Goal: Information Seeking & Learning: Find specific fact

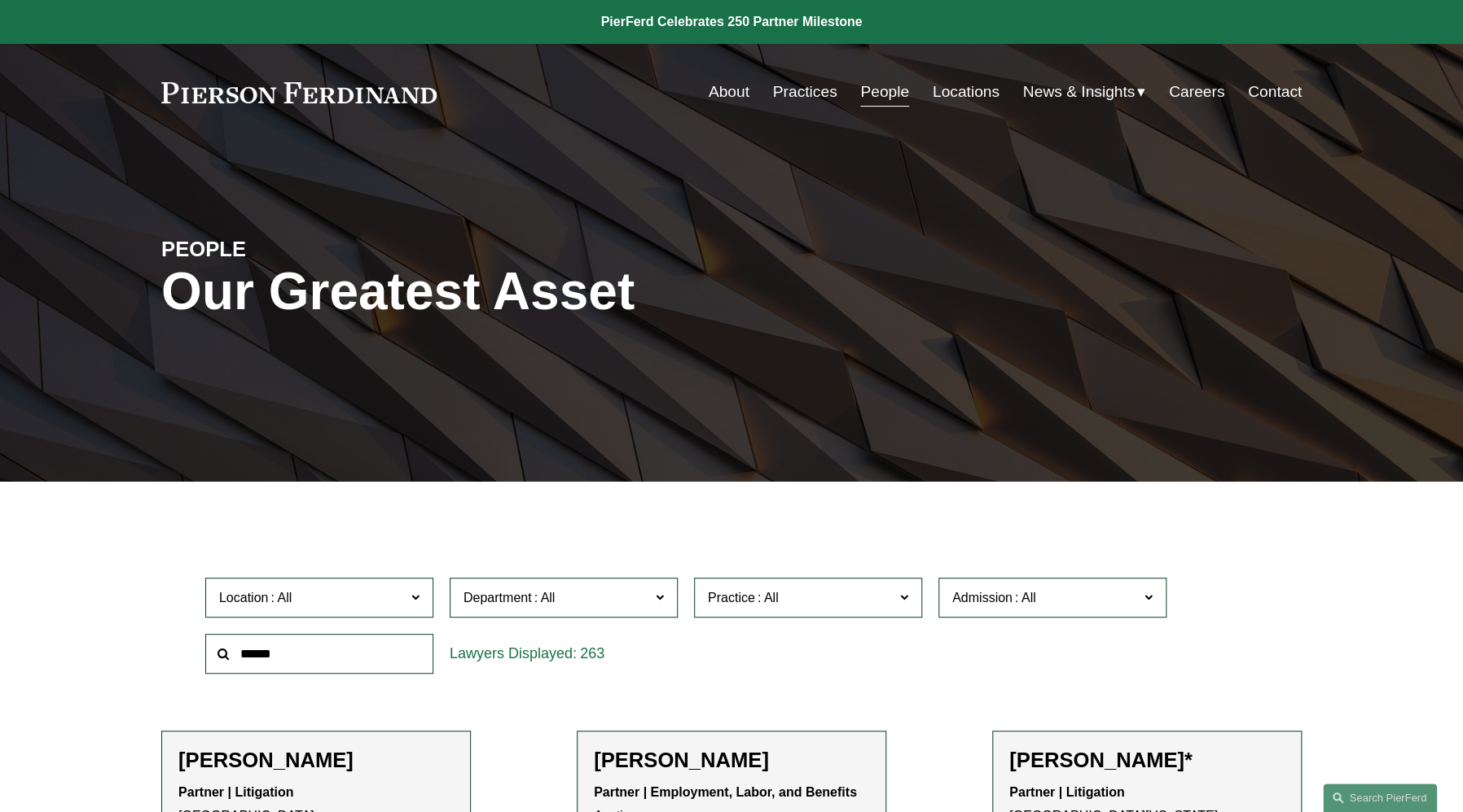
click at [867, 100] on link "People" at bounding box center [884, 91] width 49 height 30
click at [713, 99] on link "About" at bounding box center [729, 91] width 41 height 30
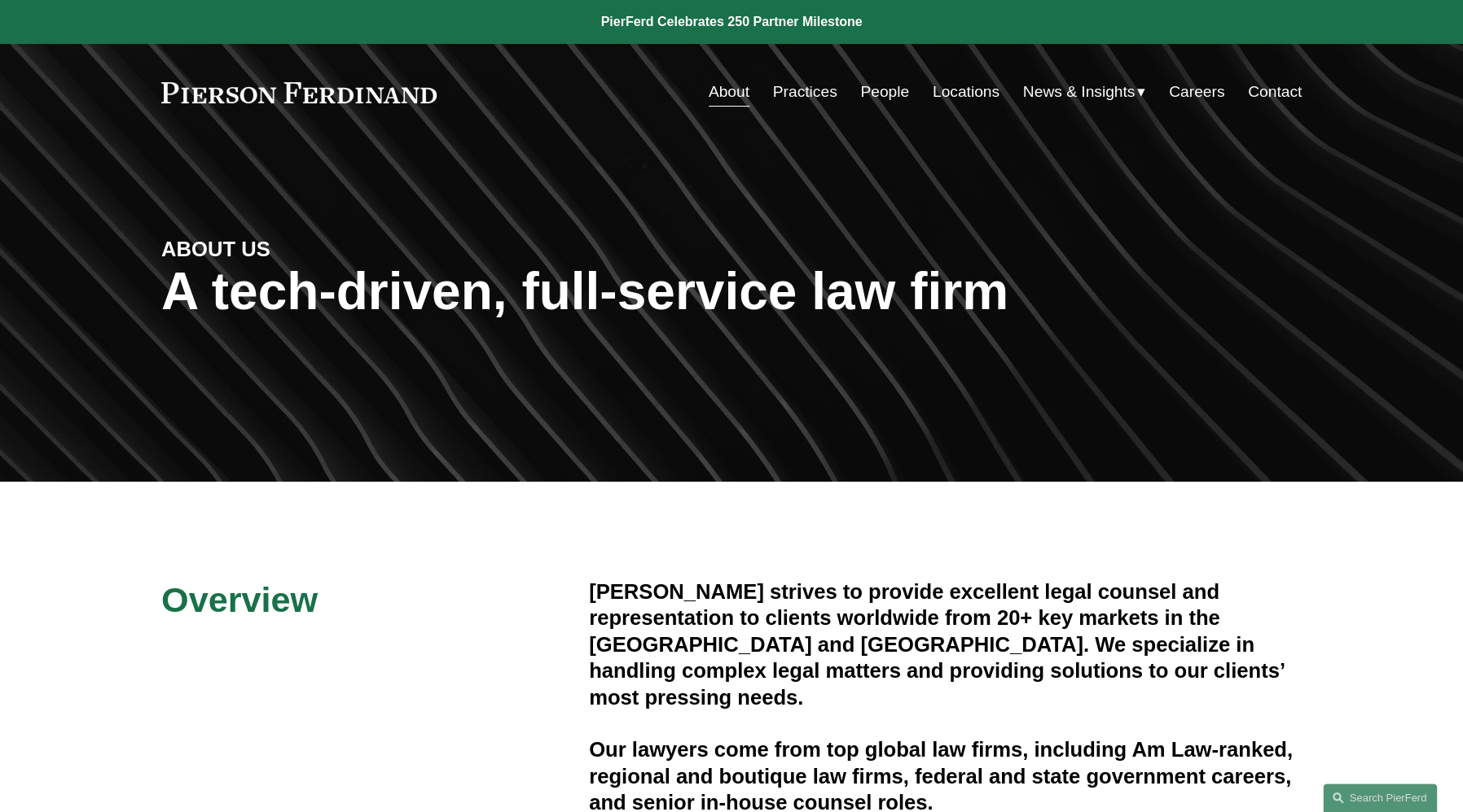
click at [879, 94] on link "People" at bounding box center [884, 91] width 49 height 30
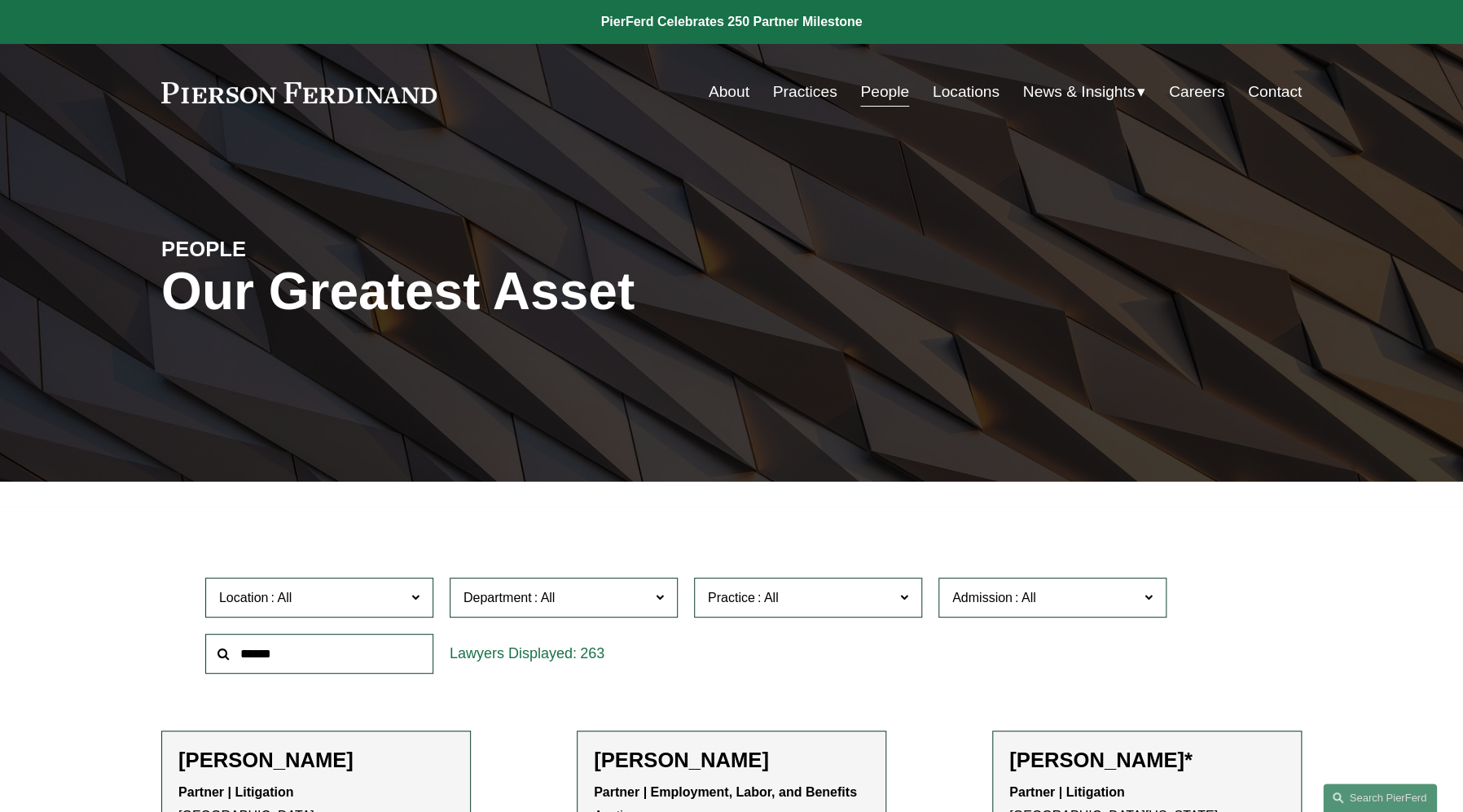
click at [248, 648] on input "text" at bounding box center [319, 653] width 228 height 40
type input "*********"
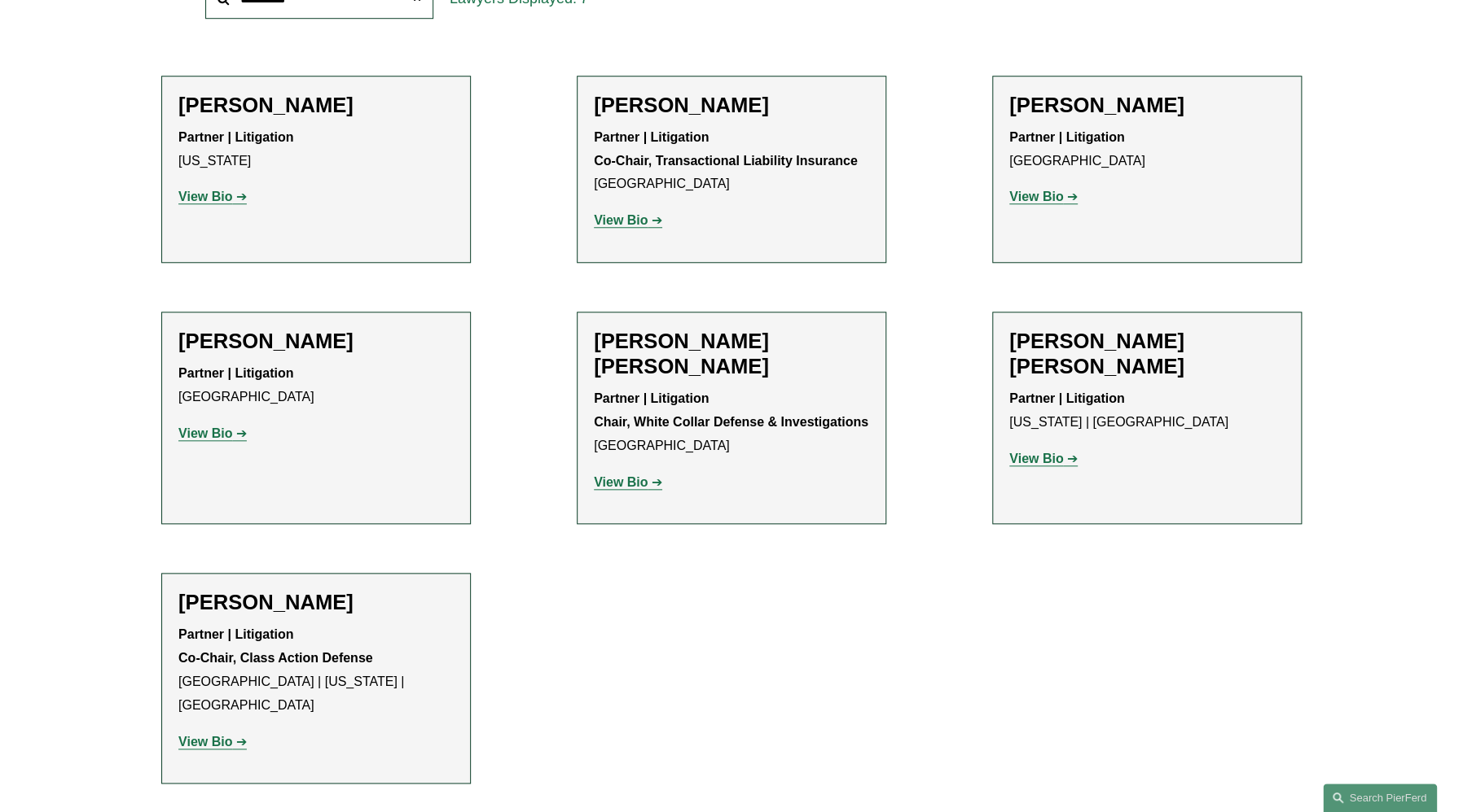
scroll to position [661, 0]
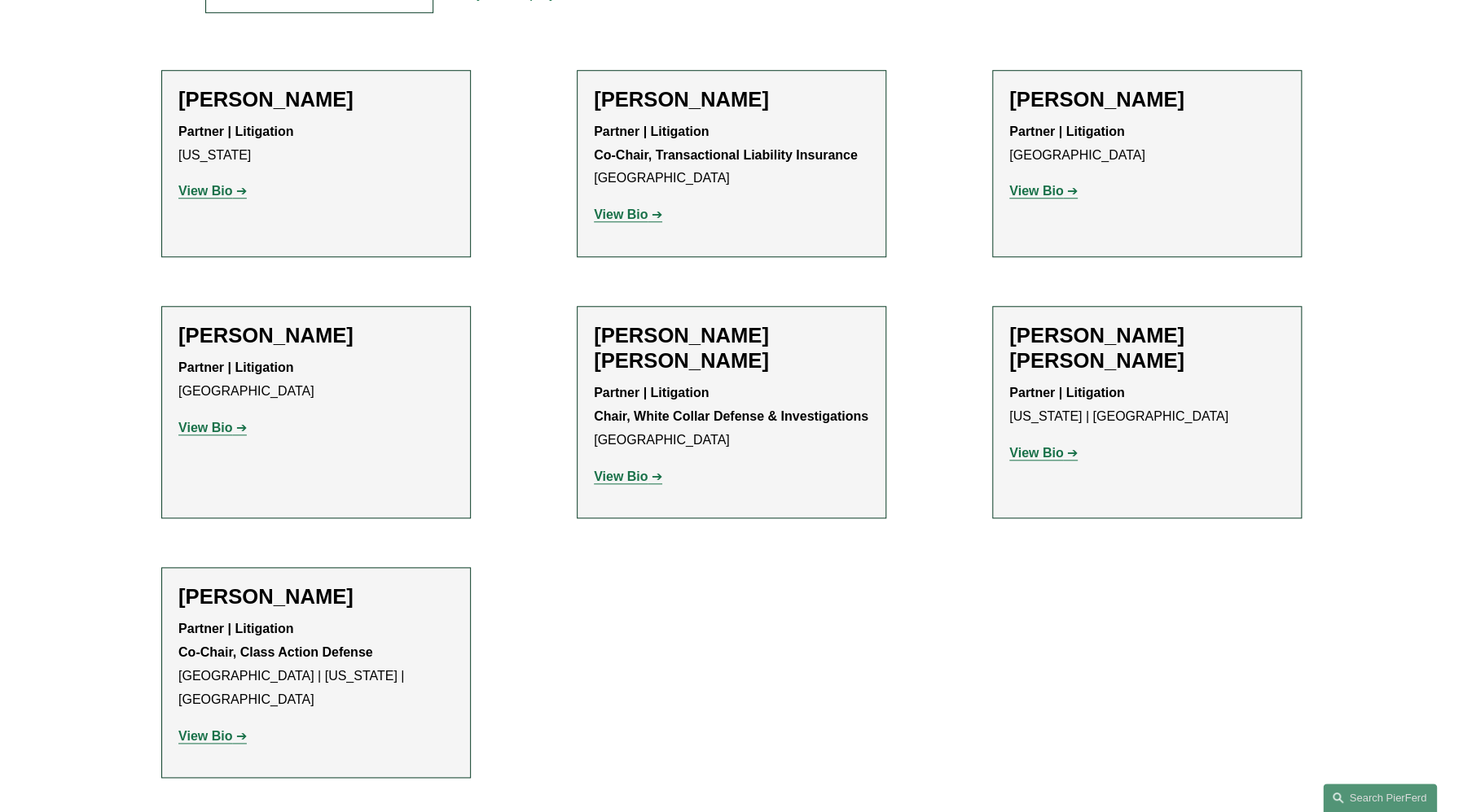
click at [202, 423] on strong "View Bio" at bounding box center [205, 428] width 54 height 14
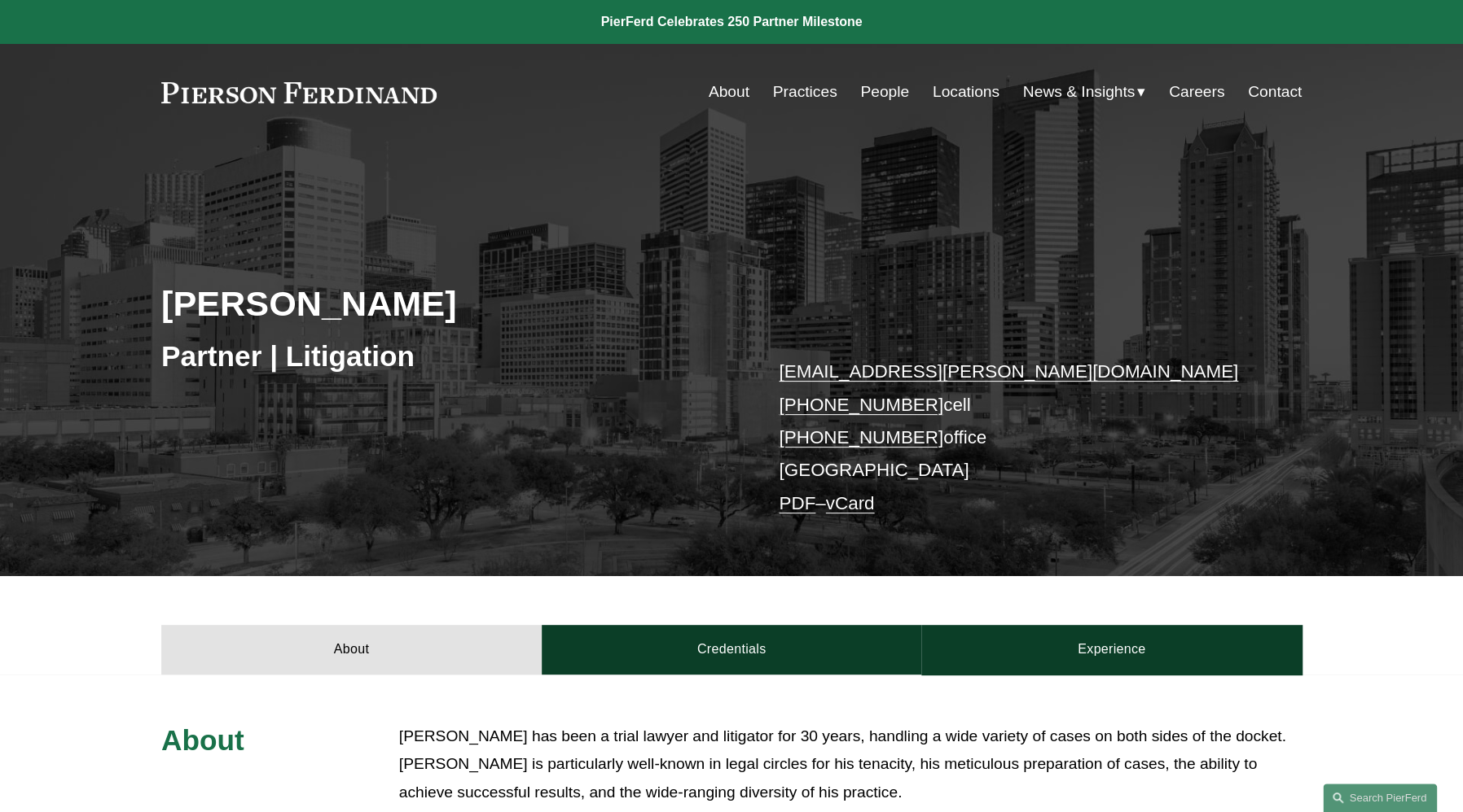
drag, startPoint x: 0, startPoint y: 0, endPoint x: 202, endPoint y: 423, distance: 468.8
click at [202, 423] on div "[PERSON_NAME] Partner | Litigation [EMAIL_ADDRESS][PERSON_NAME][DOMAIN_NAME] [P…" at bounding box center [731, 381] width 1463 height 393
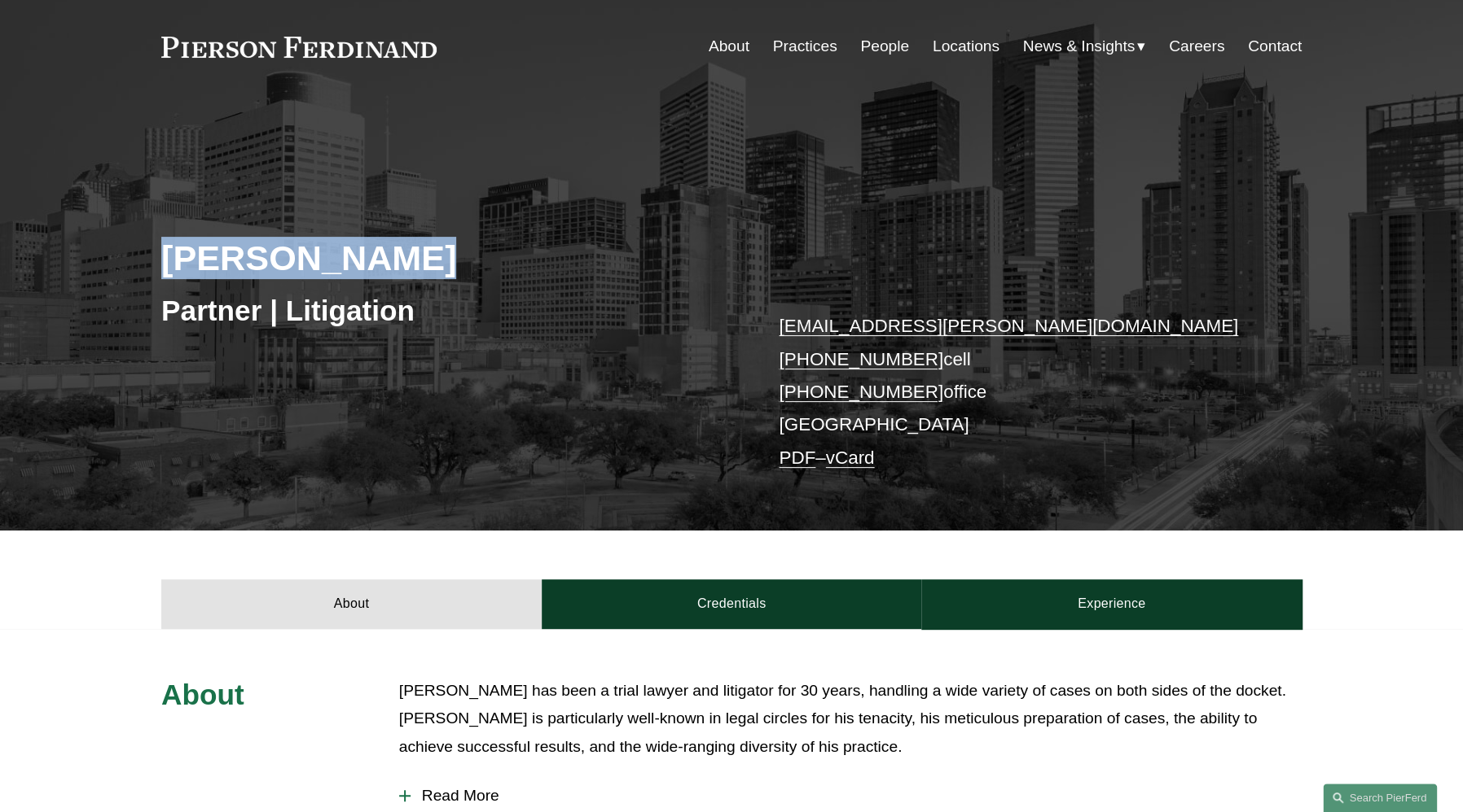
drag, startPoint x: 167, startPoint y: 261, endPoint x: 412, endPoint y: 258, distance: 245.0
click at [412, 258] on h2 "[PERSON_NAME]" at bounding box center [445, 258] width 570 height 42
copy h2 "[PERSON_NAME]"
